Goal: Information Seeking & Learning: Learn about a topic

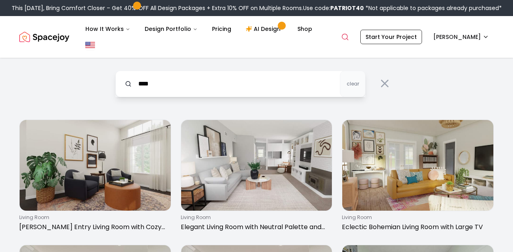
type input "****"
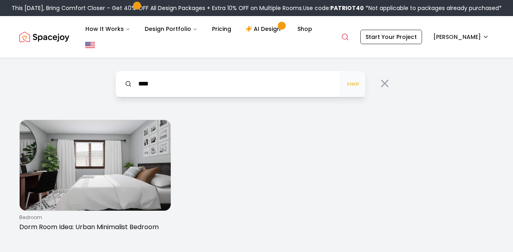
click at [351, 92] on button "clear" at bounding box center [353, 84] width 26 height 26
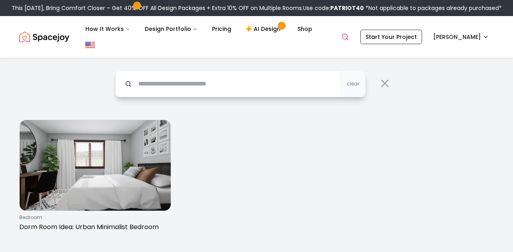
click at [306, 76] on input "text" at bounding box center [240, 84] width 250 height 26
type input "********"
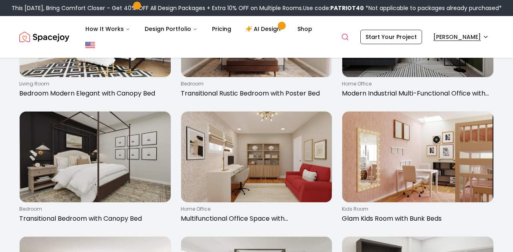
scroll to position [379, 0]
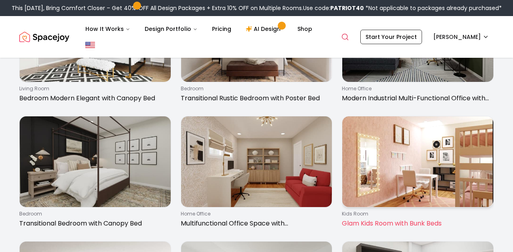
click at [387, 219] on p "Glam Kids Room with Bunk Beds" at bounding box center [416, 223] width 149 height 10
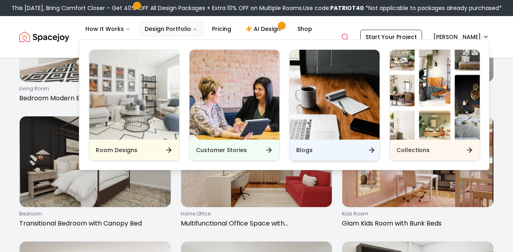
click at [308, 150] on h6 "Blogs" at bounding box center [304, 150] width 16 height 8
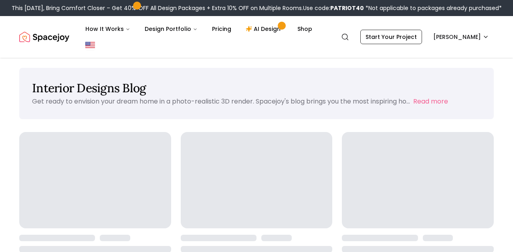
scroll to position [33, 0]
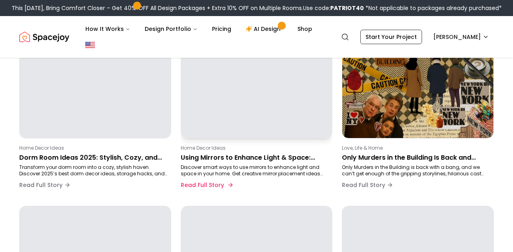
scroll to position [71, 0]
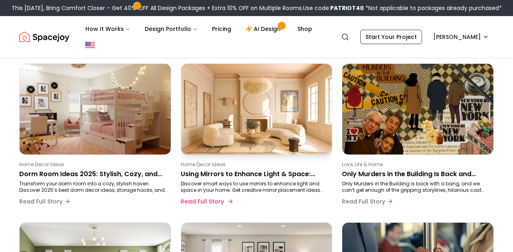
click at [215, 171] on p "Using Mirrors to Enhance Light & Space: Decor Hacks That Work" at bounding box center [255, 174] width 149 height 10
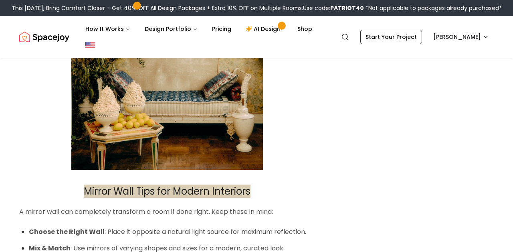
scroll to position [3576, 0]
